Goal: Task Accomplishment & Management: Use online tool/utility

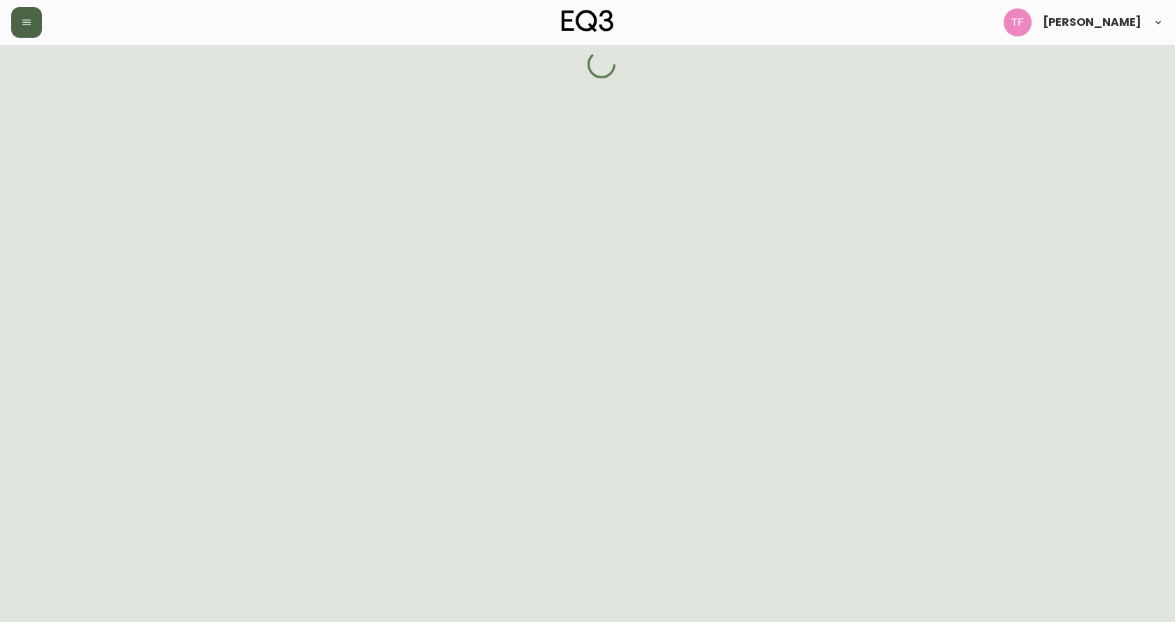
click at [26, 19] on icon "button" at bounding box center [26, 22] width 11 height 11
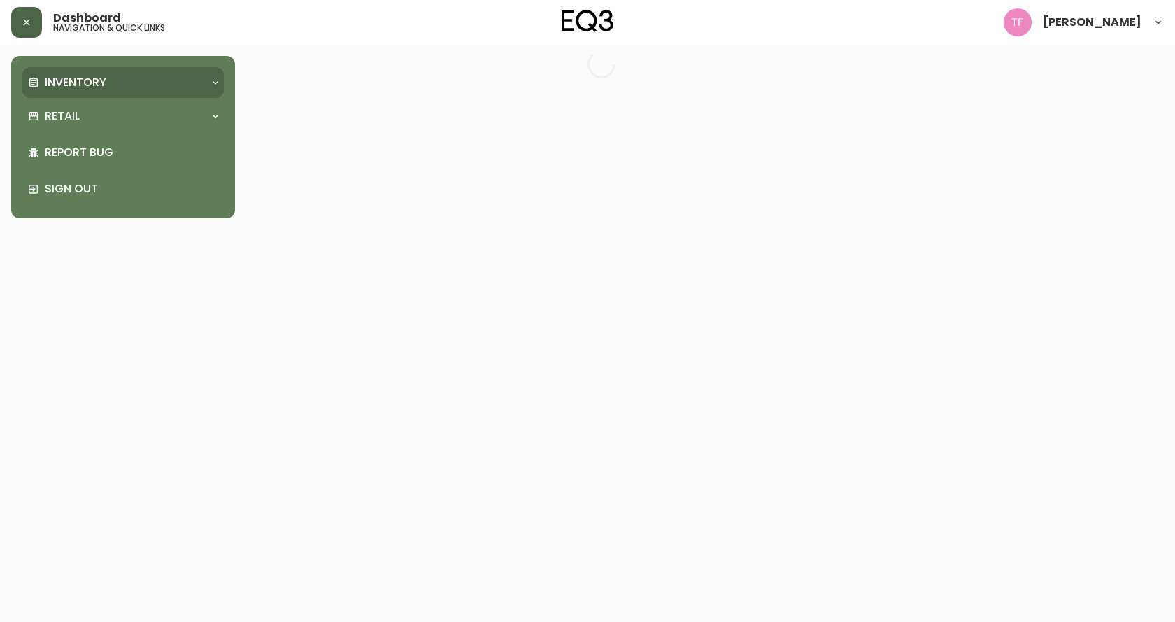
click at [50, 86] on p "Inventory" at bounding box center [76, 82] width 62 height 15
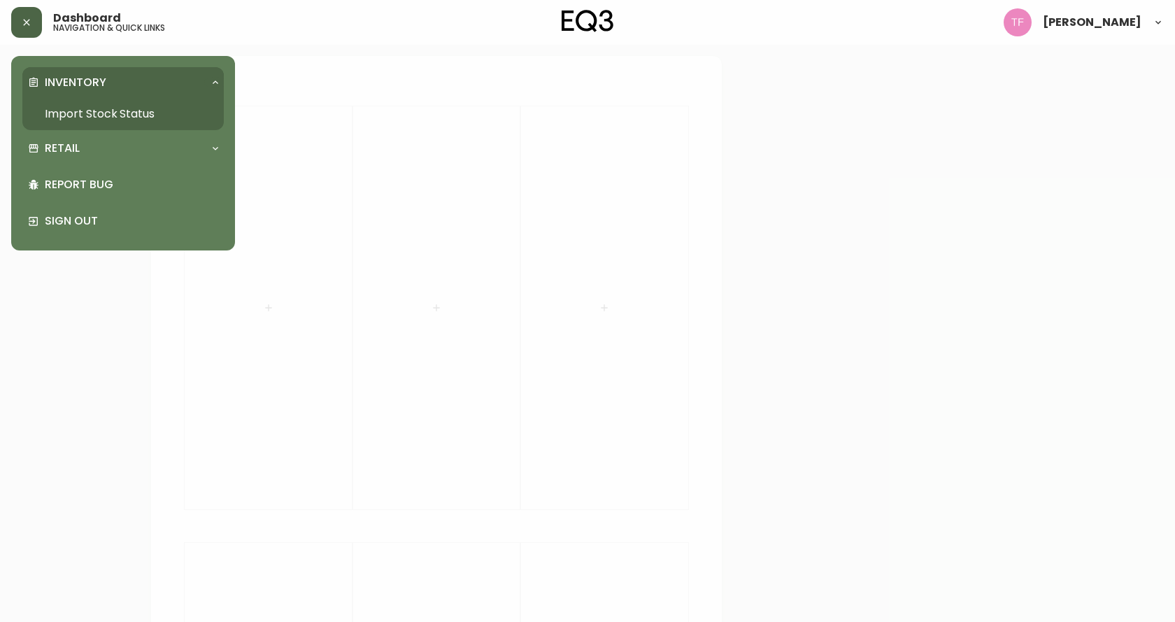
click at [103, 112] on link "Import Stock Status" at bounding box center [122, 114] width 201 height 32
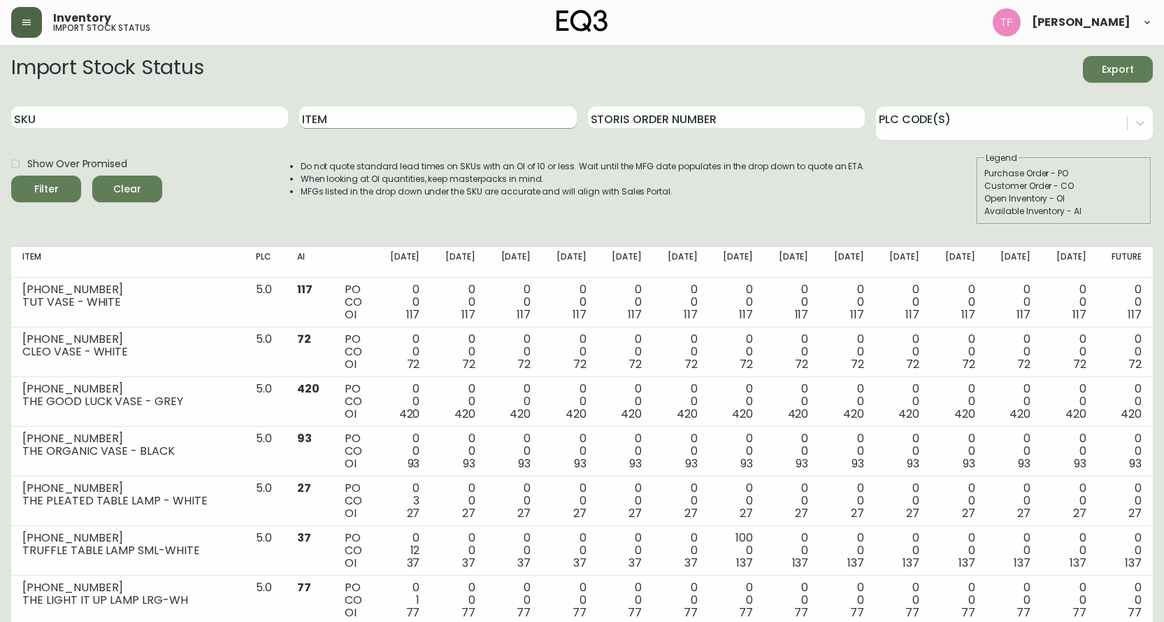
click at [348, 125] on input "Item" at bounding box center [437, 117] width 277 height 22
type input "strand"
click at [11, 176] on button "Filter" at bounding box center [46, 189] width 70 height 27
